Goal: Task Accomplishment & Management: Use online tool/utility

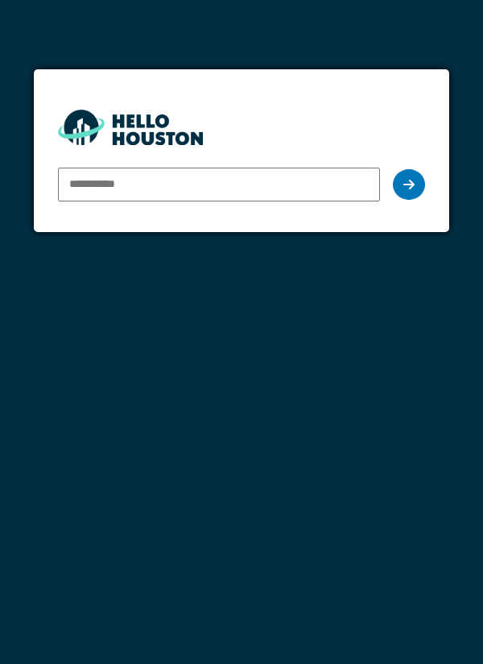
type input "**********"
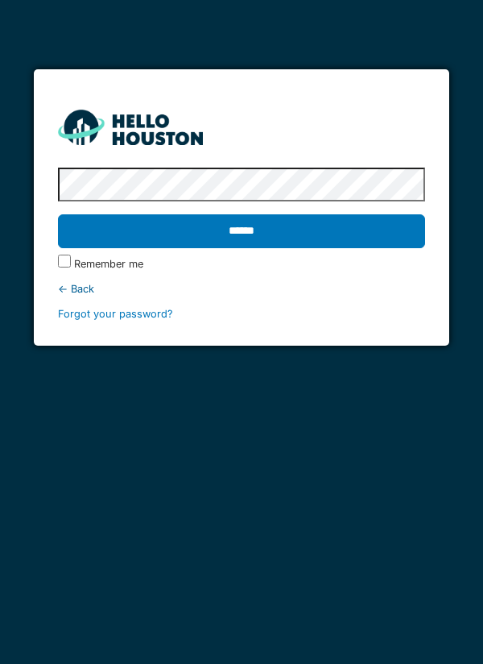
click at [254, 236] on input "******" at bounding box center [242, 231] width 368 height 34
click at [250, 225] on input "******" at bounding box center [242, 231] width 368 height 34
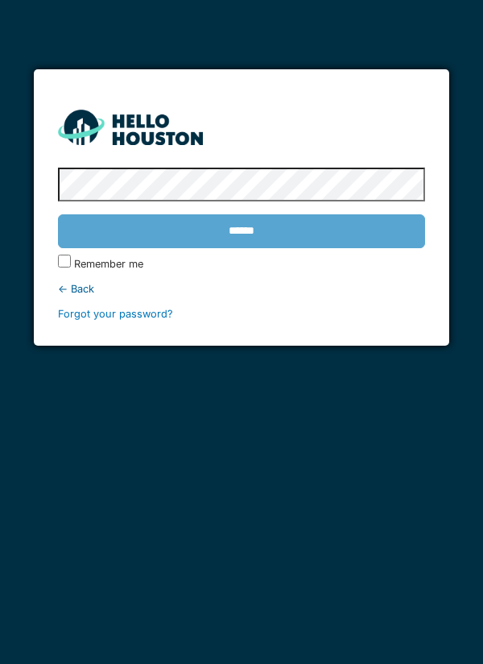
click at [258, 228] on div "******" at bounding box center [242, 231] width 368 height 47
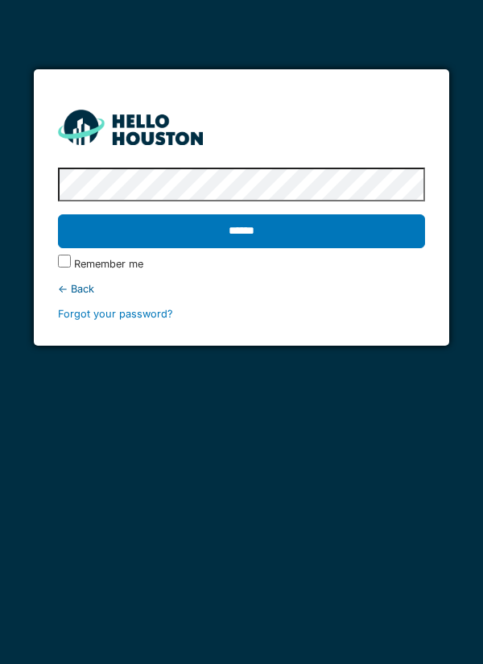
click at [328, 217] on input "******" at bounding box center [242, 231] width 368 height 34
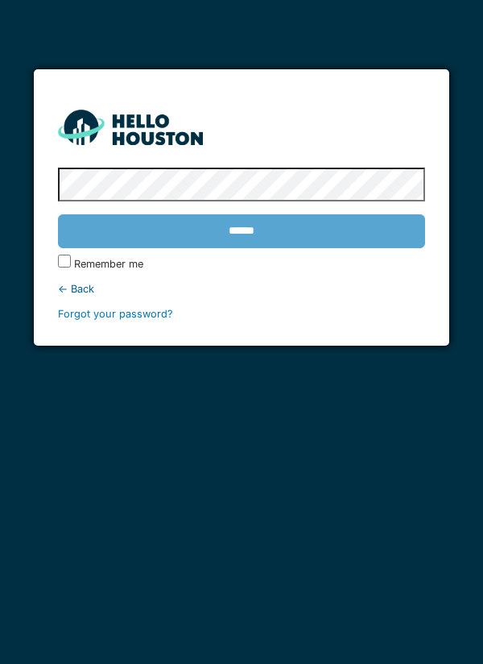
click at [307, 238] on div "******" at bounding box center [242, 231] width 368 height 47
click at [296, 234] on div "******" at bounding box center [242, 231] width 368 height 47
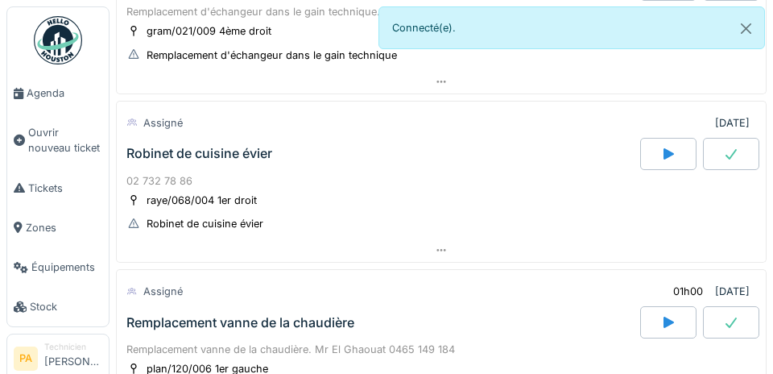
scroll to position [191, 0]
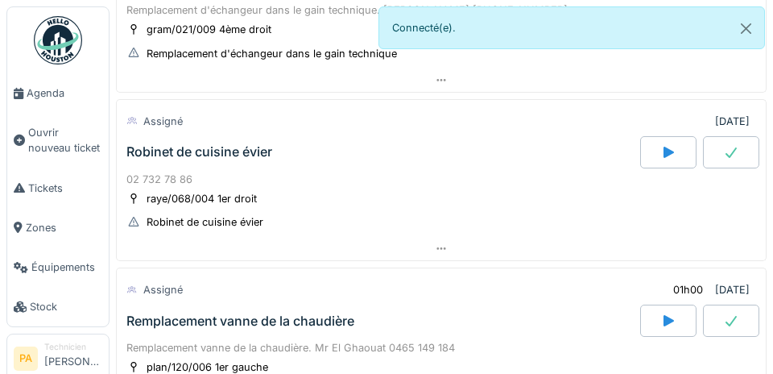
click at [131, 120] on icon at bounding box center [132, 121] width 10 height 8
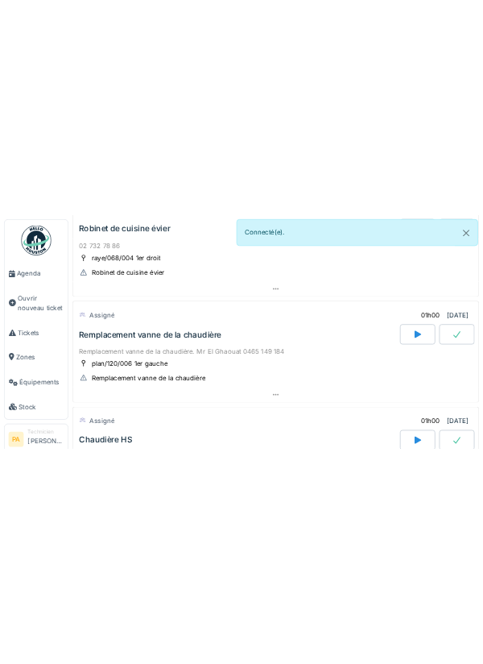
scroll to position [323, 0]
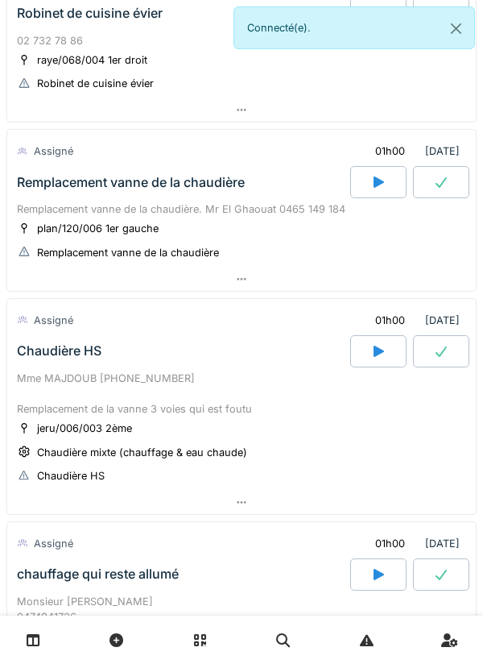
click at [161, 406] on div "Mme MAJDOUB [PHONE_NUMBER] Remplacement de la vanne 3 voies qui est foutu" at bounding box center [241, 393] width 449 height 47
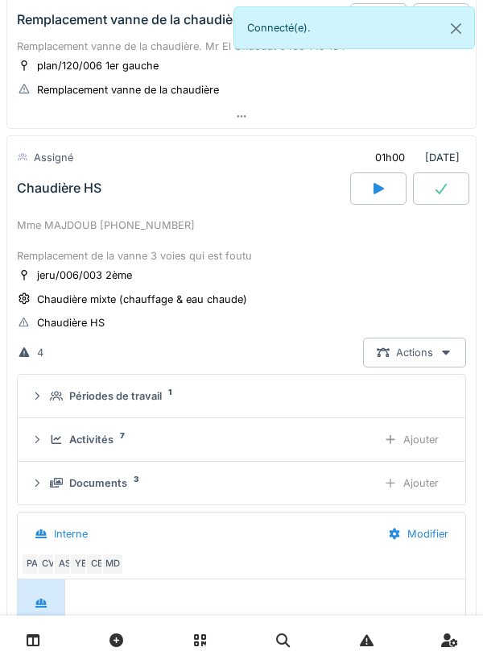
scroll to position [556, 0]
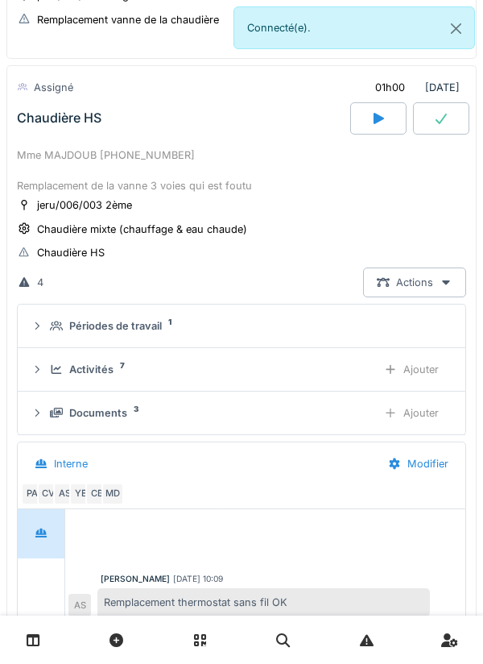
click at [90, 417] on div "Documents" at bounding box center [98, 412] width 58 height 15
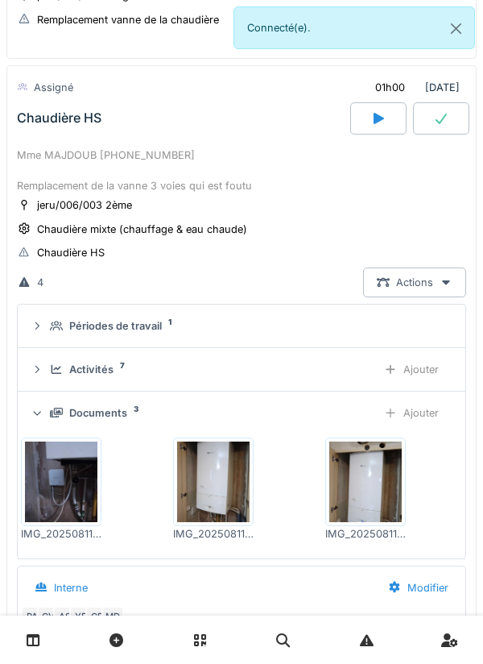
click at [218, 488] on img at bounding box center [213, 481] width 72 height 81
click at [81, 489] on img at bounding box center [61, 481] width 72 height 81
click at [229, 481] on img at bounding box center [213, 481] width 72 height 81
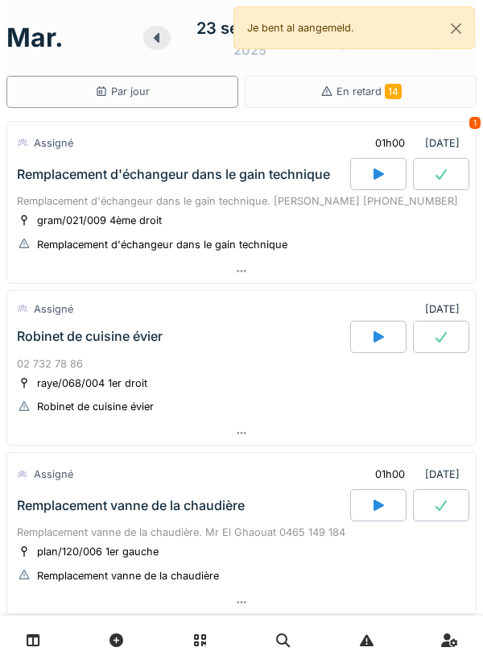
click at [228, 204] on div "Remplacement d'échangeur dans le gain technique. [PERSON_NAME] [PHONE_NUMBER]" at bounding box center [241, 200] width 449 height 15
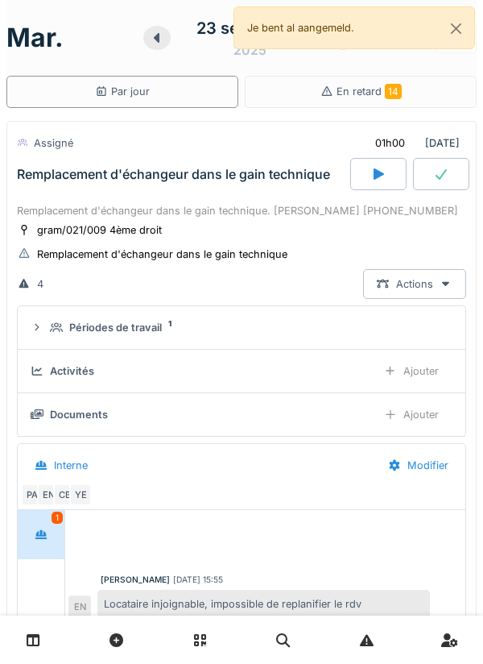
scroll to position [56, 0]
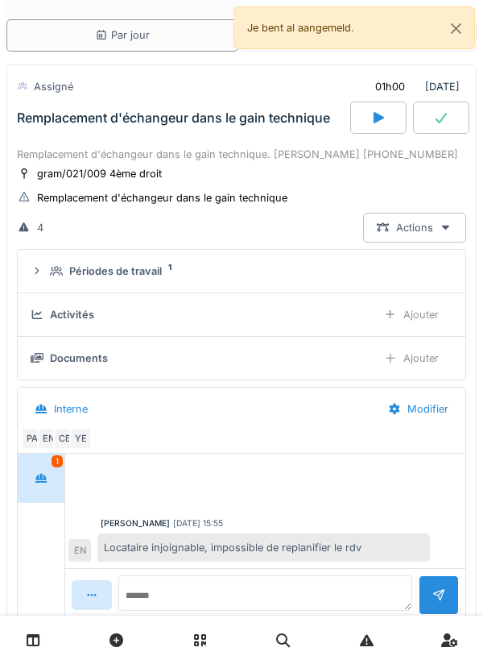
click at [83, 362] on div "Documents" at bounding box center [79, 357] width 58 height 15
click at [48, 344] on div "Documents Ajouter" at bounding box center [242, 358] width 422 height 30
click at [78, 364] on div "Documents" at bounding box center [79, 357] width 58 height 15
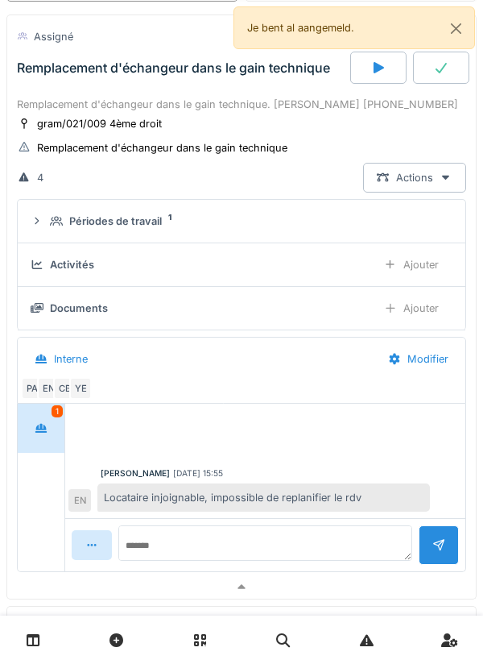
scroll to position [71, 0]
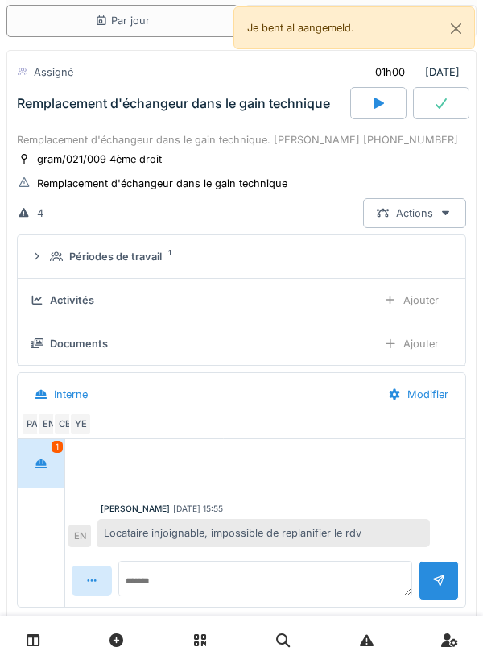
click at [48, 414] on div "EN" at bounding box center [48, 423] width 23 height 23
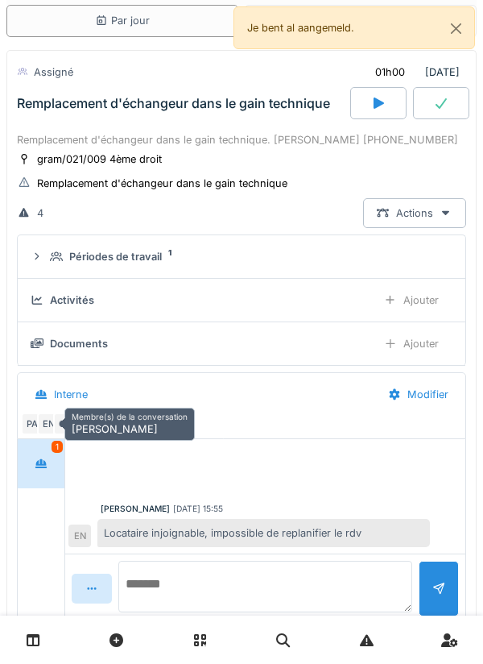
click at [155, 577] on textarea at bounding box center [265, 587] width 294 height 52
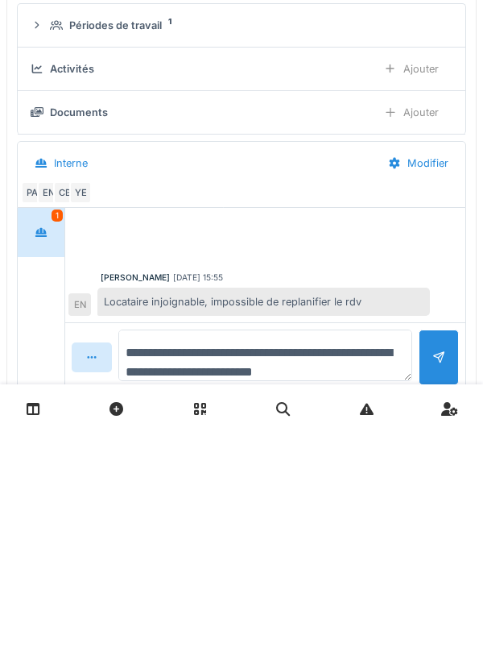
scroll to position [19, 0]
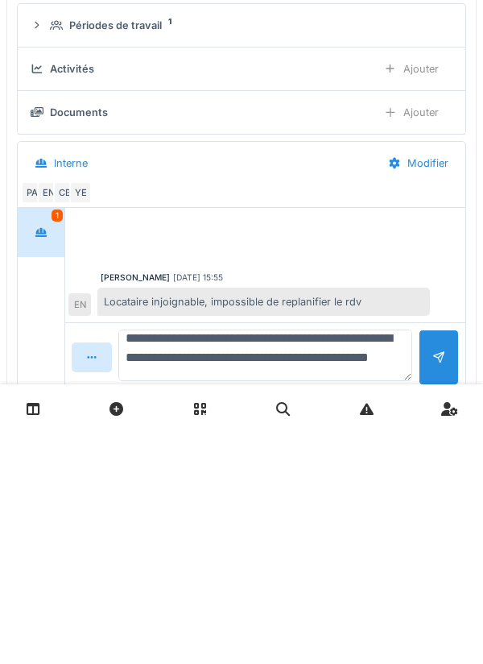
type textarea "**********"
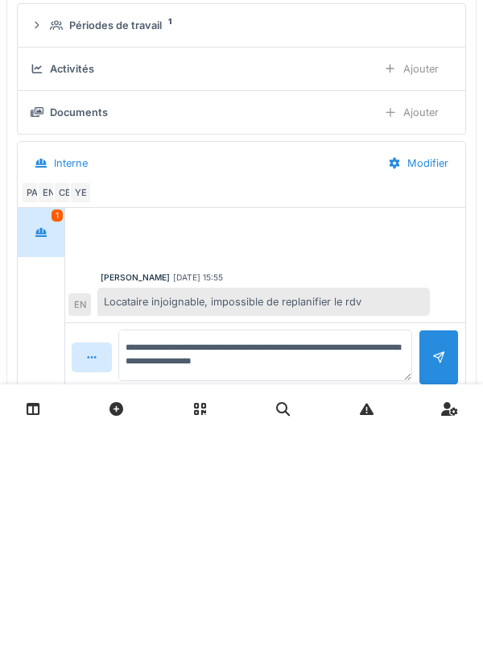
click at [434, 582] on div at bounding box center [438, 588] width 13 height 15
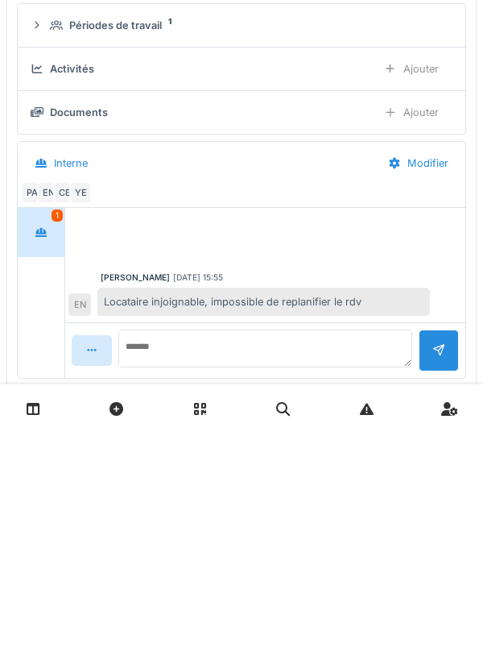
scroll to position [0, 0]
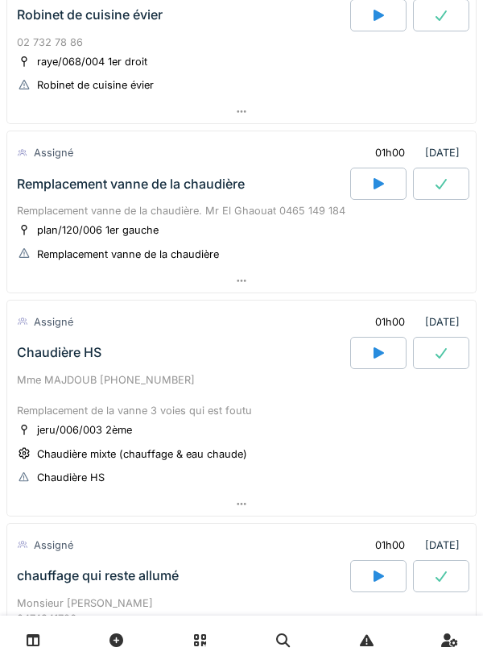
scroll to position [328, 0]
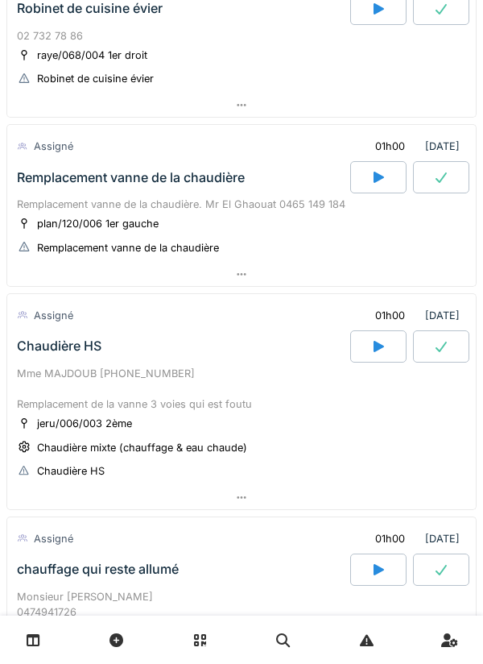
click at [316, 227] on div "plan/120/006 1er gauche Remplacement vanne de la chaudière" at bounding box center [241, 235] width 449 height 40
click at [191, 176] on div "Remplacement vanne de la chaudière" at bounding box center [131, 177] width 228 height 15
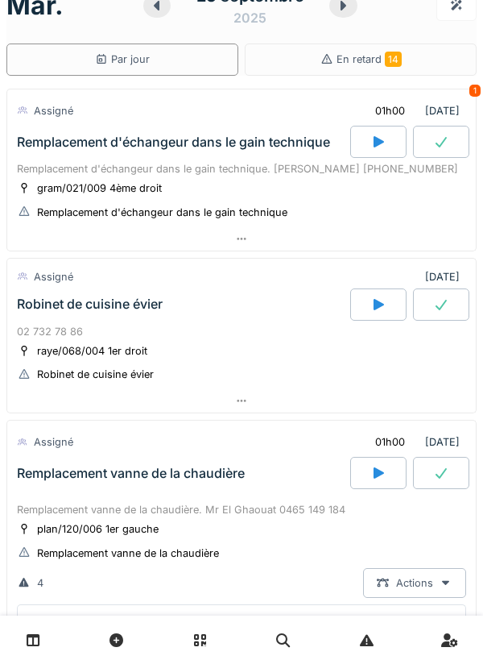
scroll to position [39, 0]
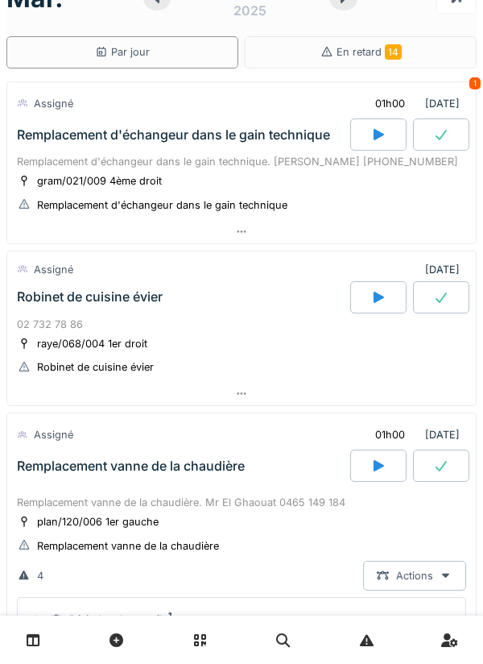
click at [156, 523] on div "plan/120/006 1er gauche" at bounding box center [98, 521] width 122 height 15
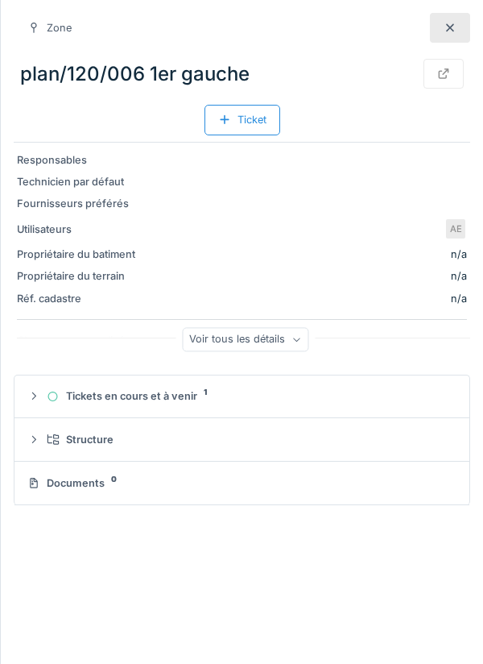
click at [77, 482] on div "Documents 0" at bounding box center [238, 482] width 423 height 15
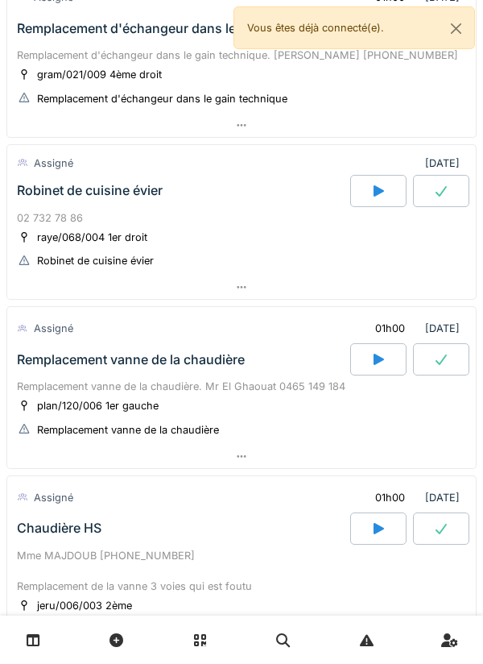
scroll to position [150, 0]
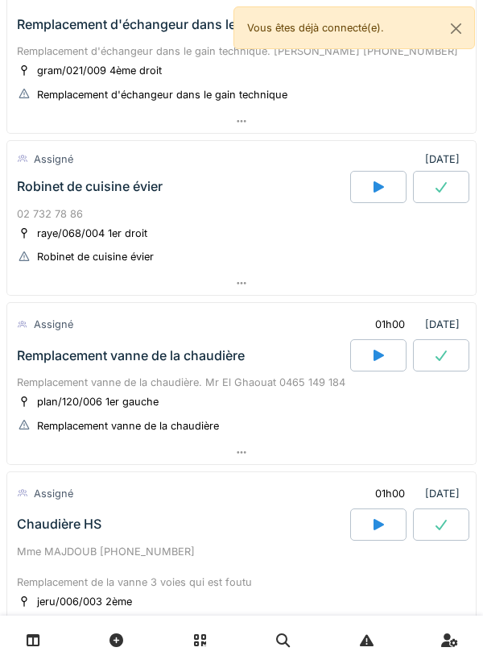
click at [149, 354] on div "Remplacement vanne de la chaudière" at bounding box center [131, 355] width 228 height 15
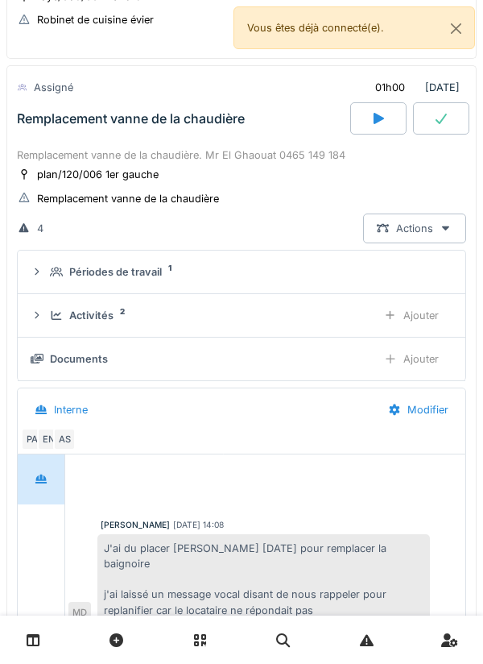
scroll to position [9, 0]
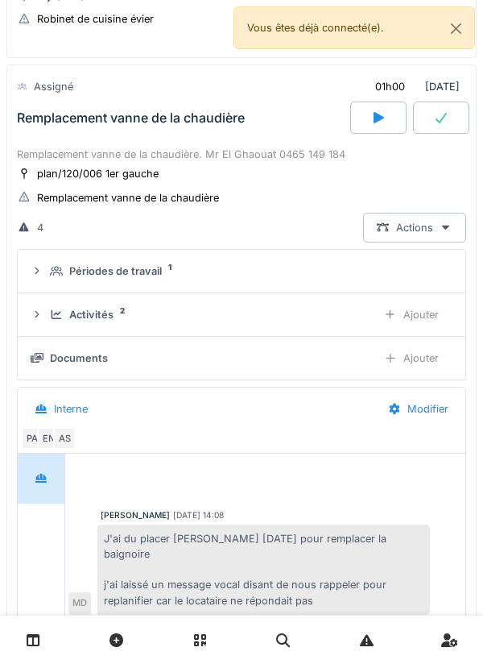
click at [64, 441] on div "AS" at bounding box center [64, 438] width 23 height 23
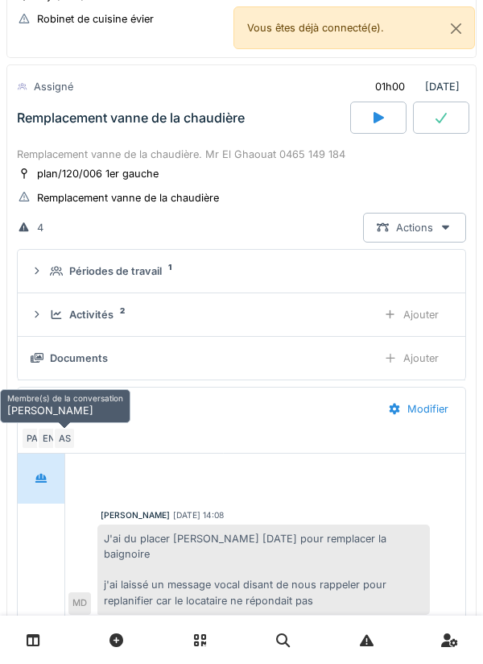
click at [51, 435] on div "EN" at bounding box center [48, 438] width 23 height 23
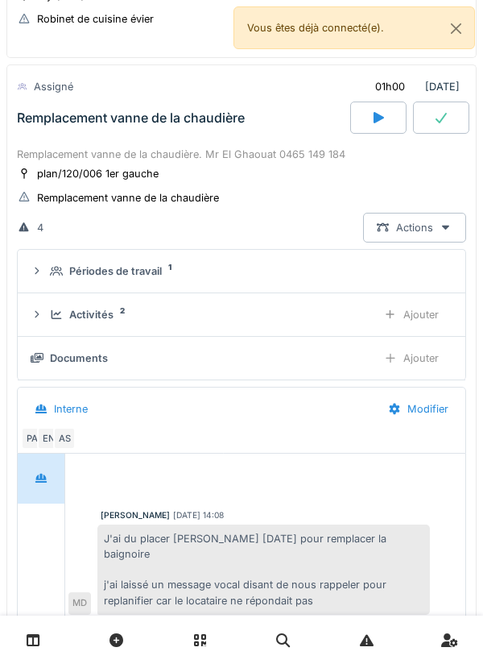
click at [425, 358] on div "Ajouter" at bounding box center [411, 358] width 82 height 30
click at [85, 362] on div "Documents" at bounding box center [79, 357] width 58 height 15
click at [56, 354] on div "Documents" at bounding box center [79, 357] width 58 height 15
click at [48, 361] on div "Documents" at bounding box center [197, 357] width 333 height 15
click at [84, 361] on div "Documents" at bounding box center [79, 357] width 58 height 15
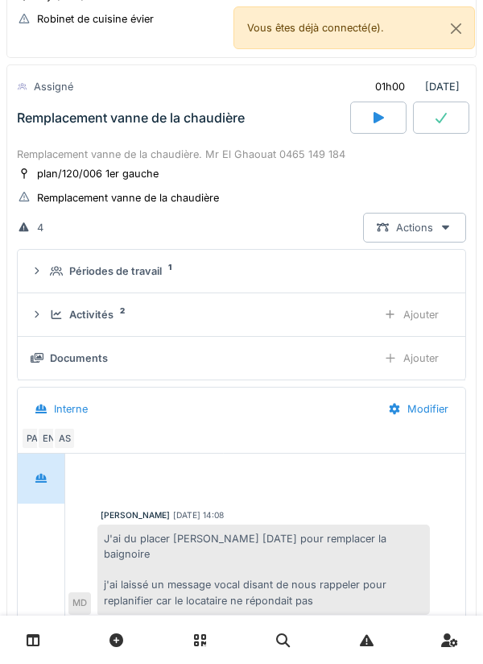
click at [77, 357] on div "Documents" at bounding box center [79, 357] width 58 height 15
click at [39, 348] on div "Documents Ajouter" at bounding box center [242, 358] width 422 height 30
click at [52, 346] on div "Documents Ajouter" at bounding box center [242, 358] width 422 height 30
click at [73, 359] on div "Documents" at bounding box center [79, 357] width 58 height 15
click at [99, 356] on div "Documents" at bounding box center [79, 357] width 58 height 15
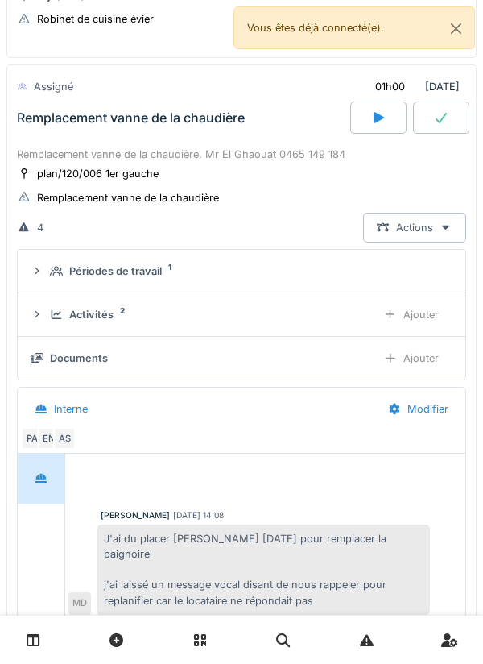
scroll to position [432, 0]
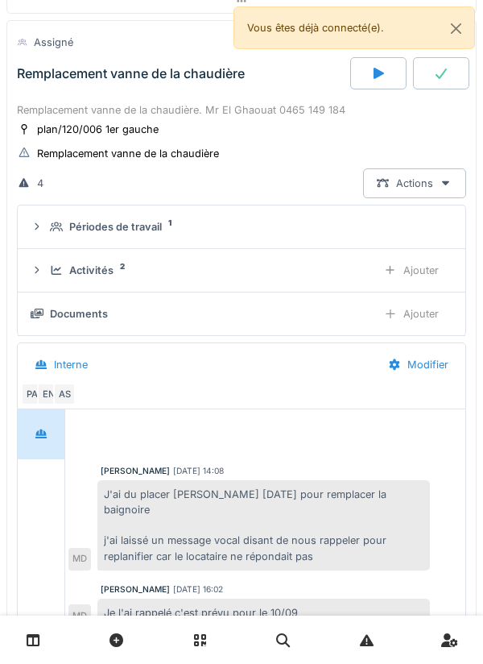
click at [43, 314] on div "Documents" at bounding box center [197, 313] width 333 height 15
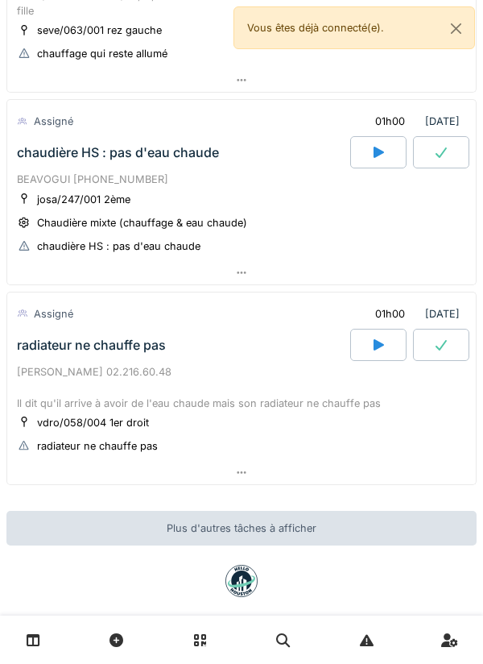
scroll to position [1698, 0]
